Goal: Task Accomplishment & Management: Manage account settings

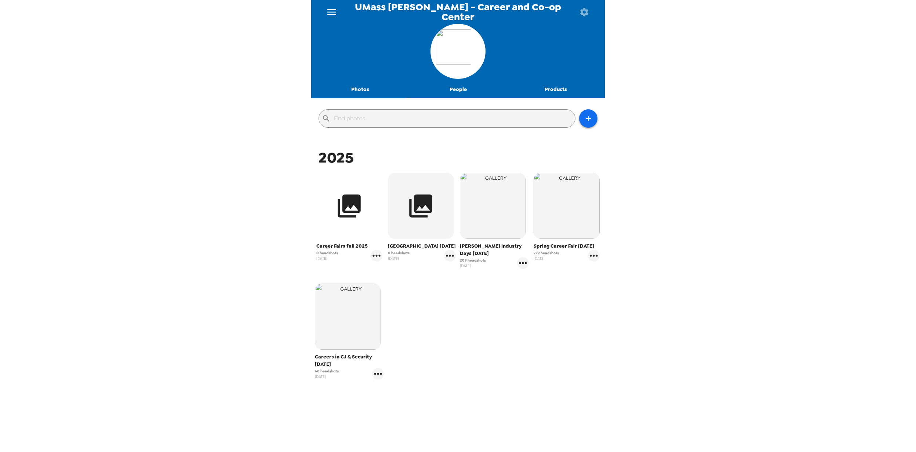
click at [348, 213] on icon "button" at bounding box center [349, 206] width 23 height 23
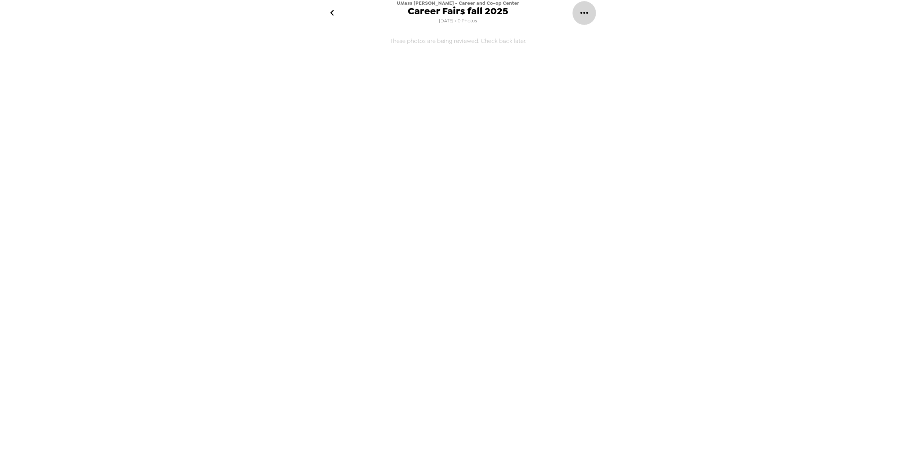
click at [589, 13] on icon "gallery menu" at bounding box center [585, 13] width 12 height 12
click at [598, 32] on span "Edit Shoot" at bounding box center [622, 34] width 61 height 9
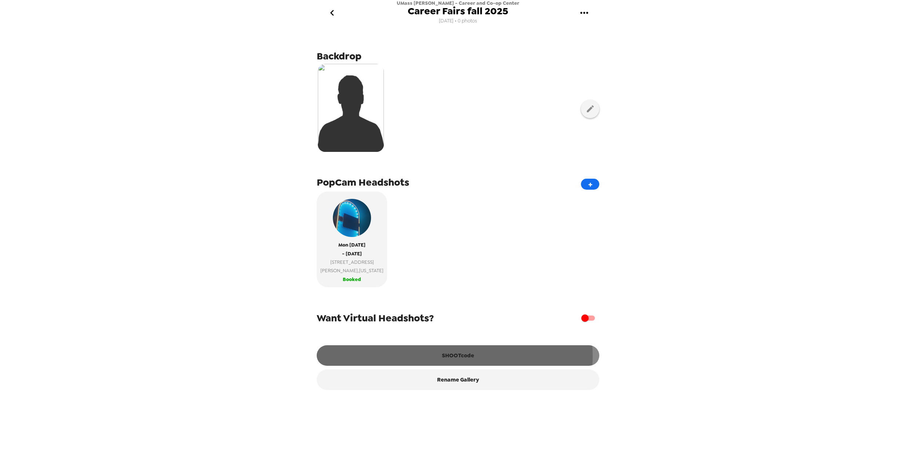
click at [451, 363] on button "SHOOTcode" at bounding box center [458, 356] width 283 height 21
